Goal: Use online tool/utility

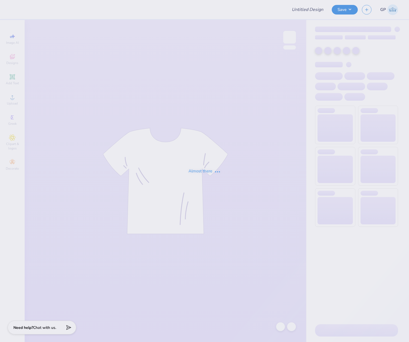
type input "Kealani Designs Hoodies"
